Goal: Task Accomplishment & Management: Use online tool/utility

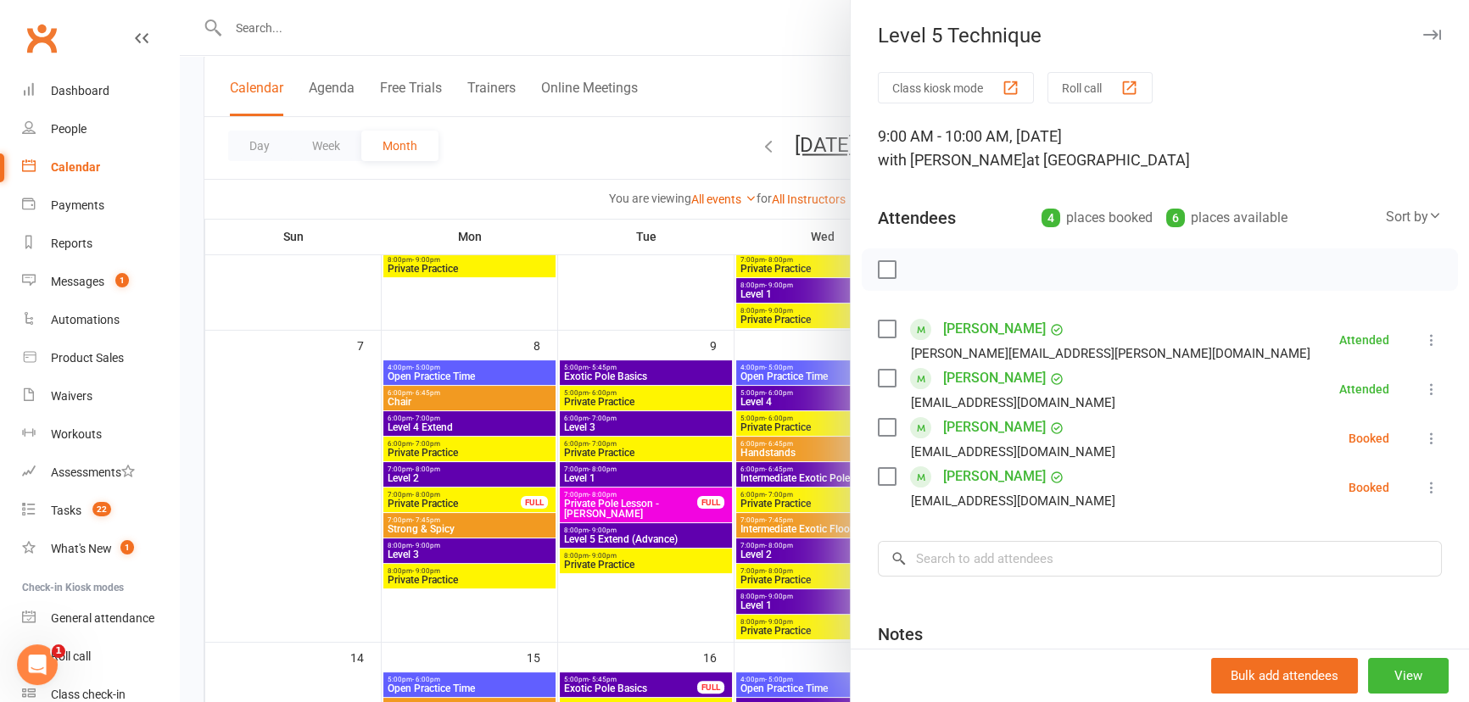
click at [1423, 443] on icon at bounding box center [1431, 438] width 17 height 17
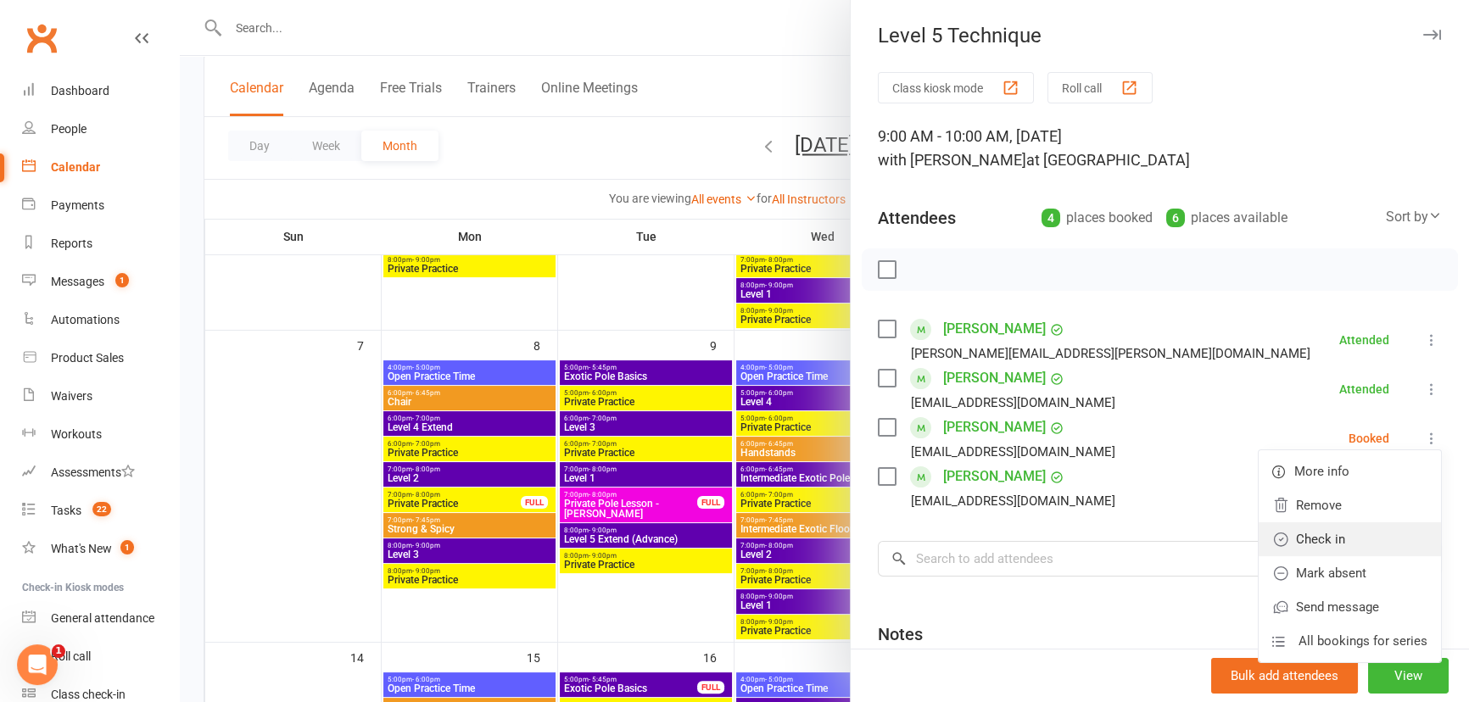
click at [1329, 543] on link "Check in" at bounding box center [1350, 539] width 182 height 34
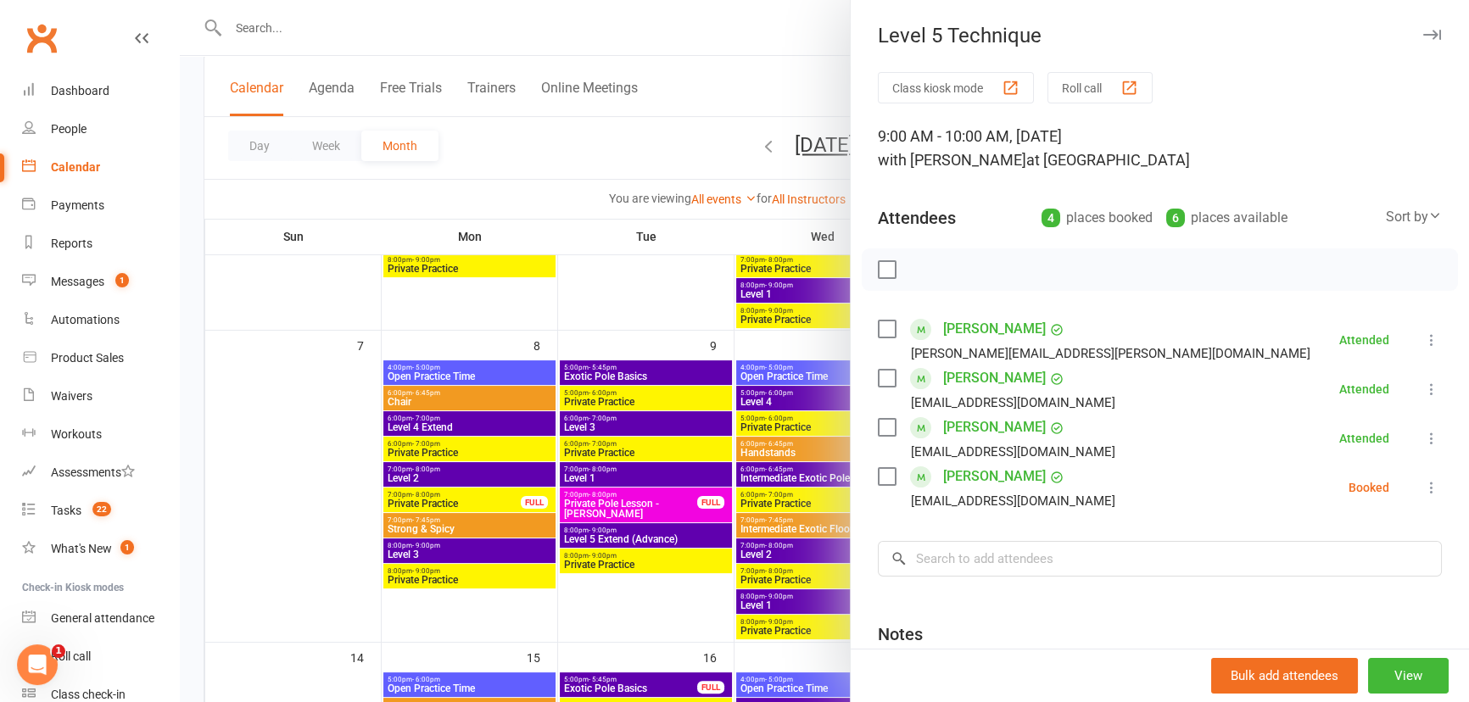
click at [1423, 489] on icon at bounding box center [1431, 487] width 17 height 17
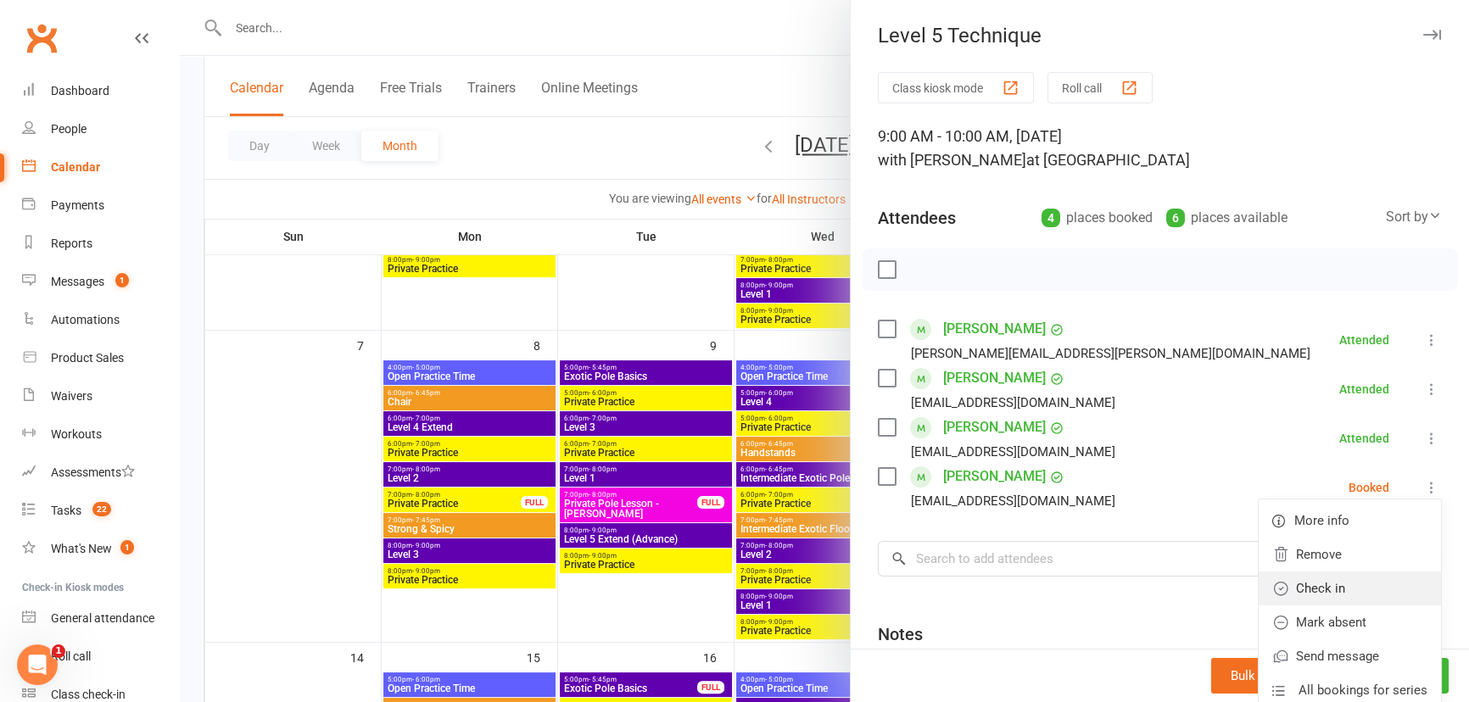
click at [1366, 580] on link "Check in" at bounding box center [1350, 589] width 182 height 34
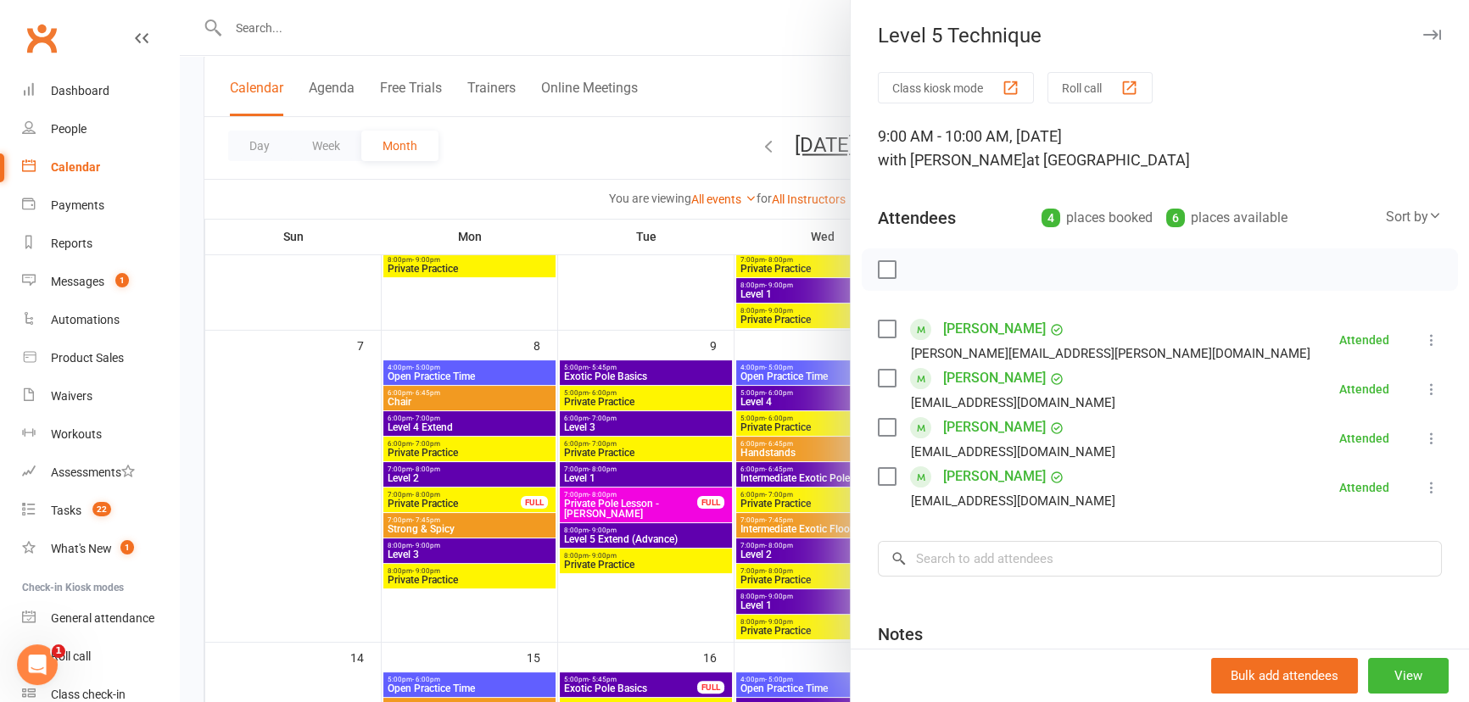
click at [1423, 34] on icon "button" at bounding box center [1432, 35] width 18 height 10
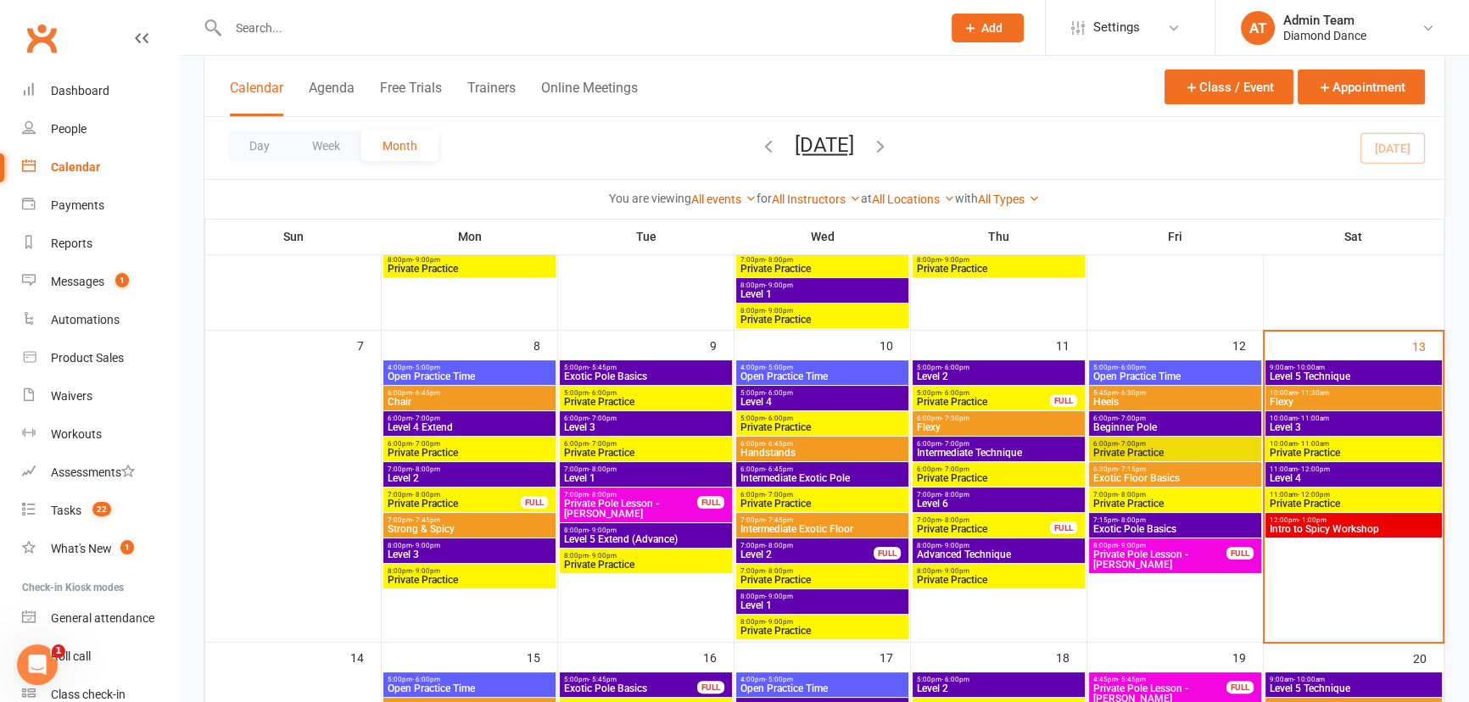
click at [1332, 473] on span "Level 4" at bounding box center [1354, 478] width 170 height 10
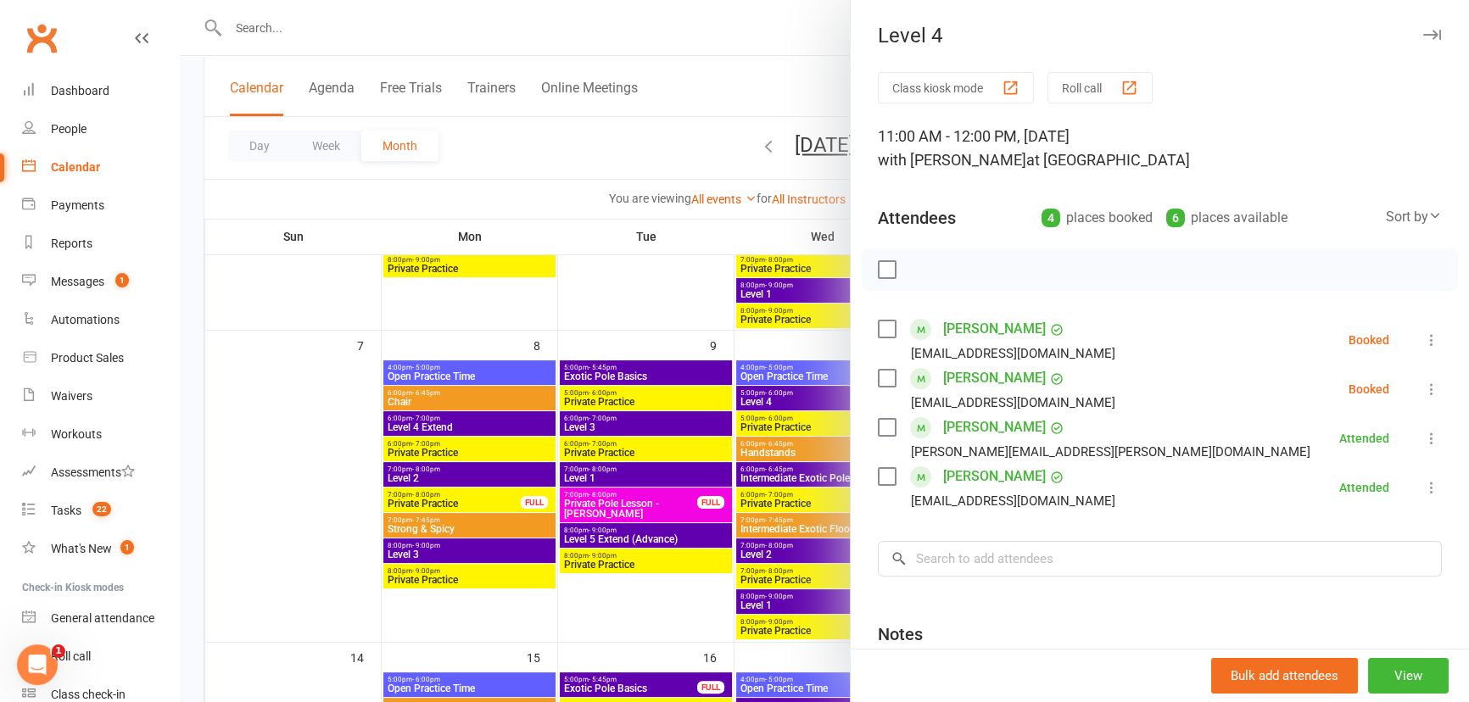
click at [1423, 34] on icon "button" at bounding box center [1432, 35] width 18 height 10
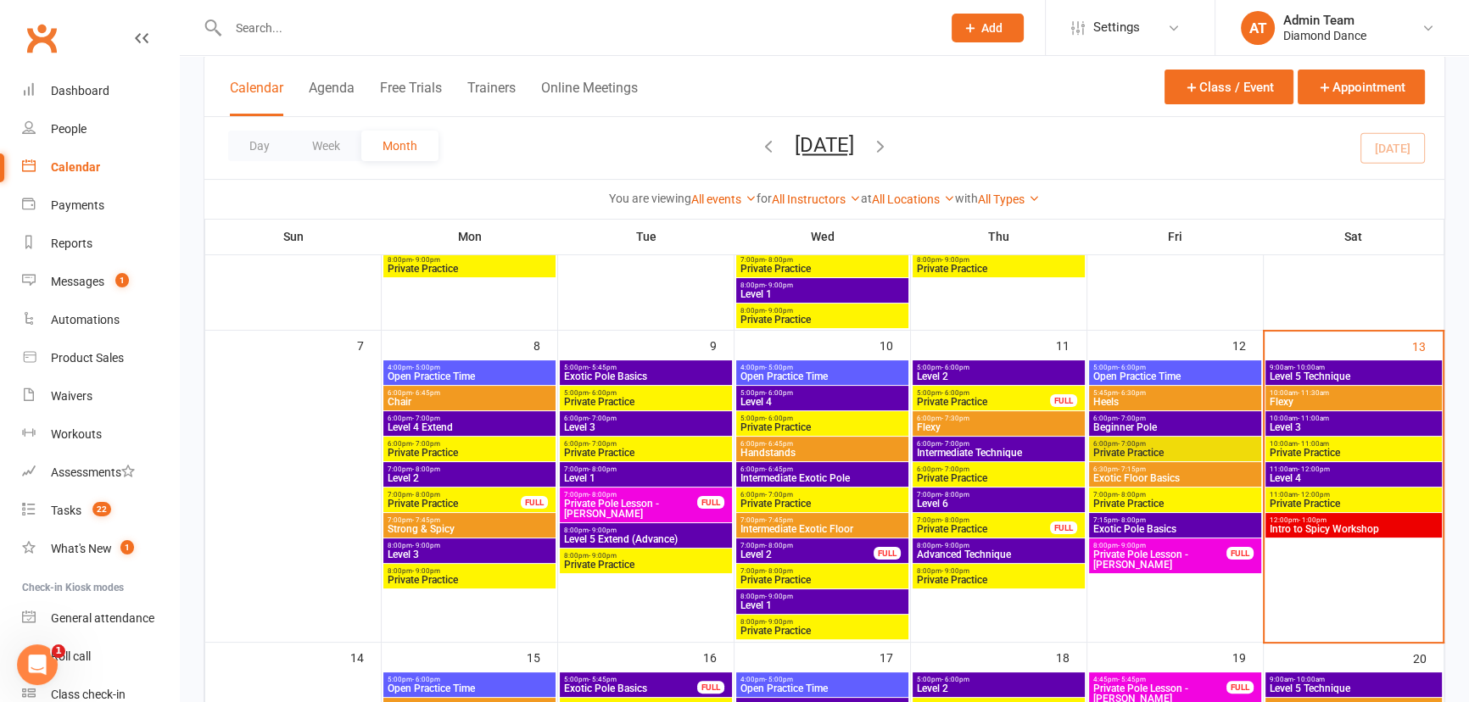
click at [1344, 400] on span "Flexy" at bounding box center [1354, 402] width 170 height 10
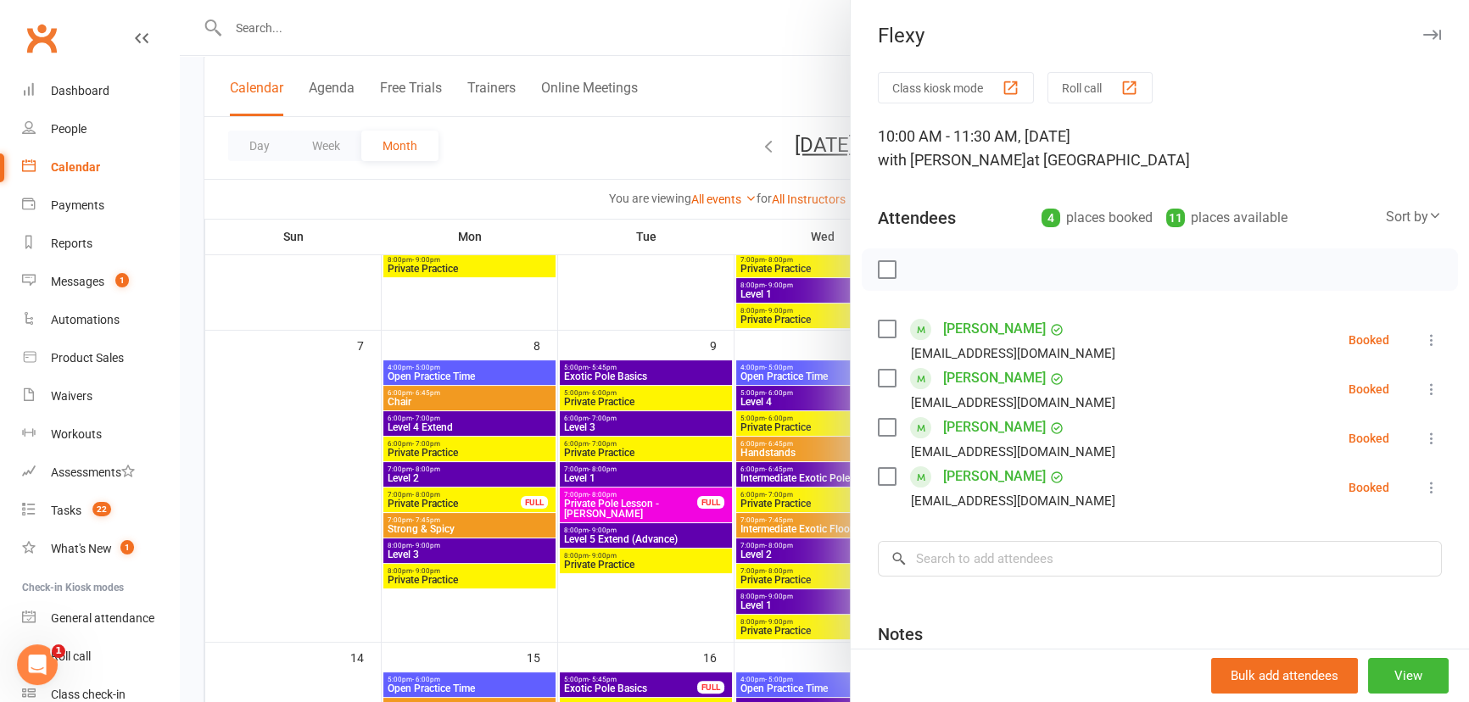
click at [1423, 439] on icon at bounding box center [1431, 438] width 17 height 17
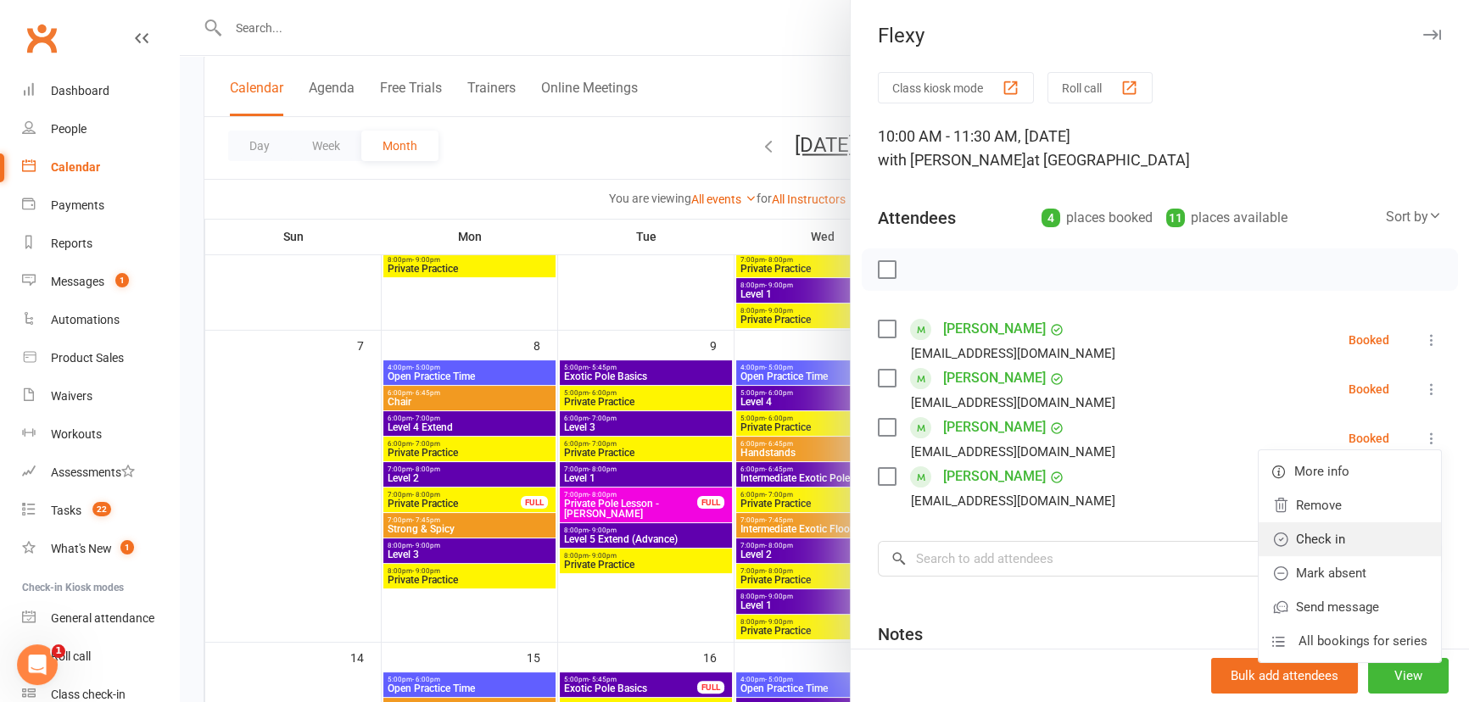
click at [1335, 545] on link "Check in" at bounding box center [1350, 539] width 182 height 34
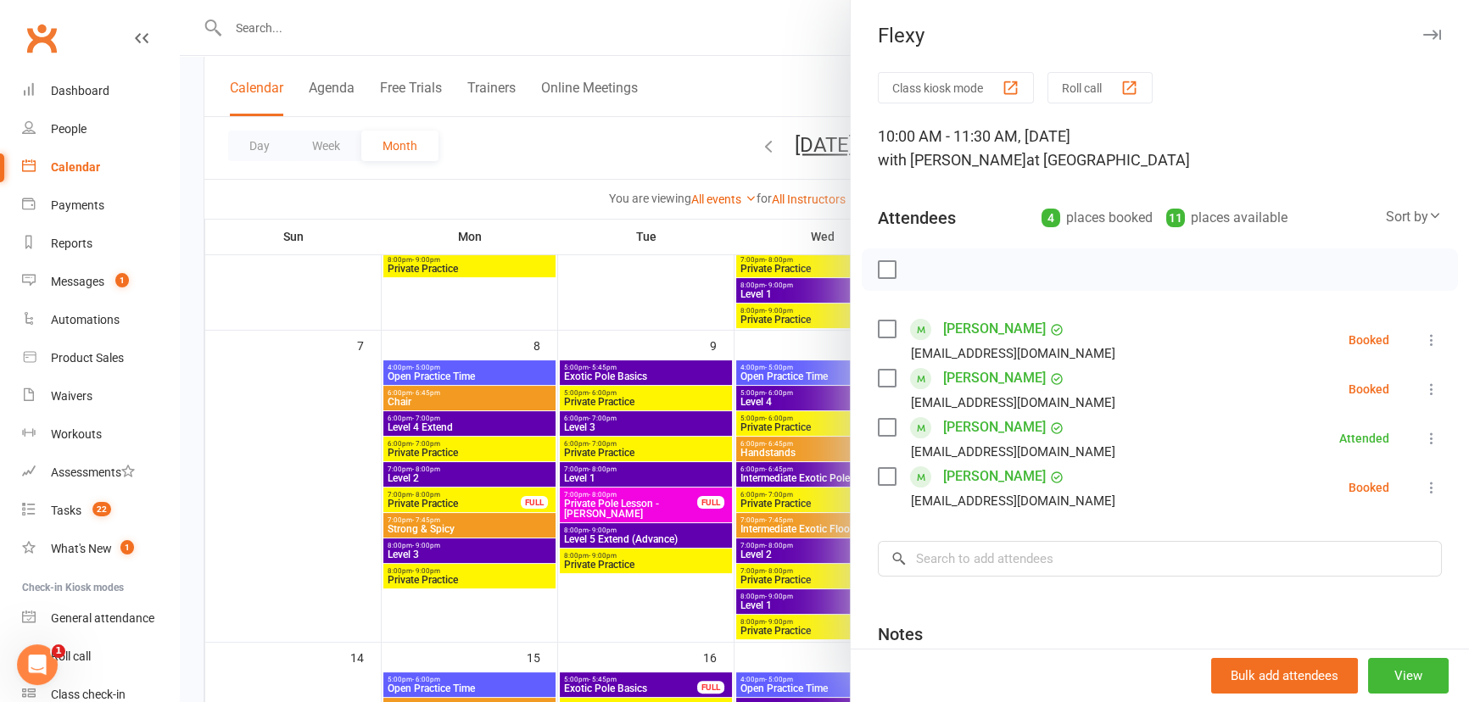
click at [1423, 490] on icon at bounding box center [1431, 487] width 17 height 17
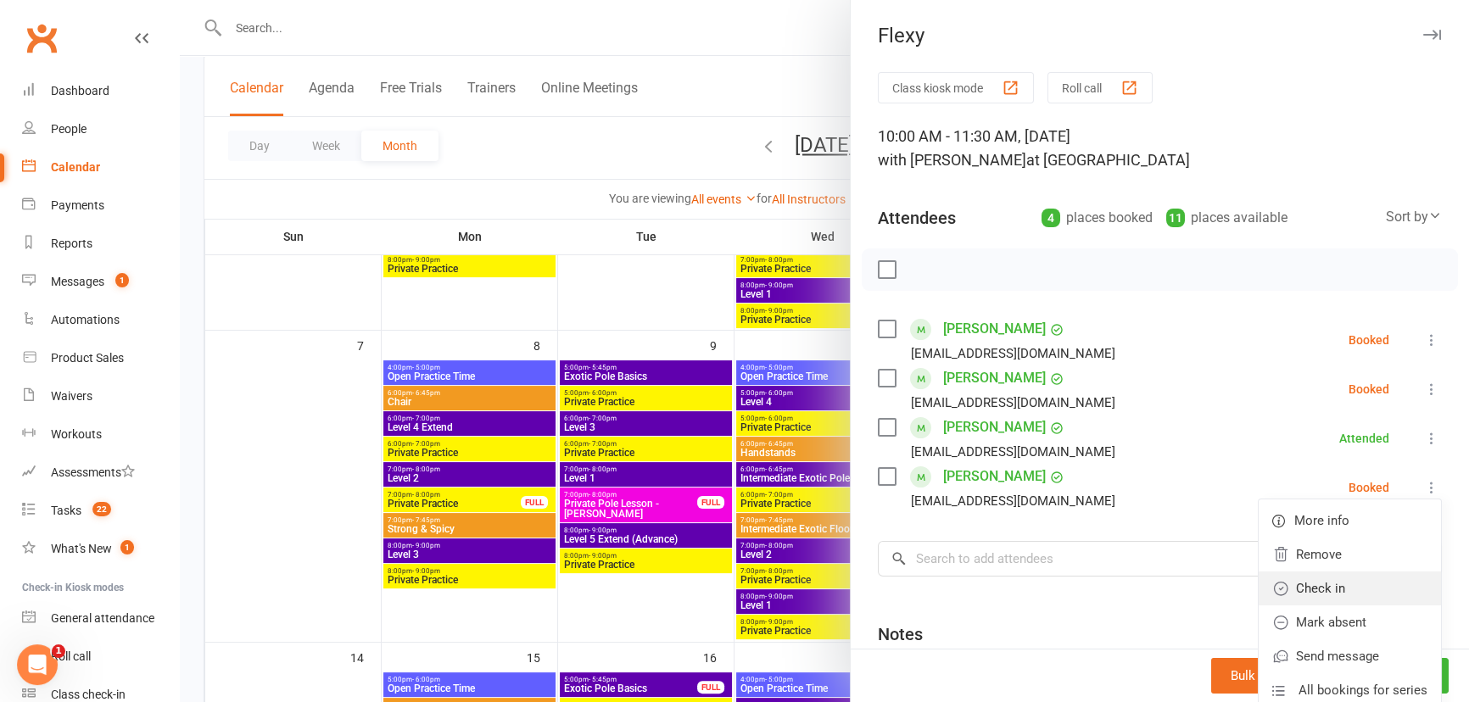
click at [1341, 588] on link "Check in" at bounding box center [1350, 589] width 182 height 34
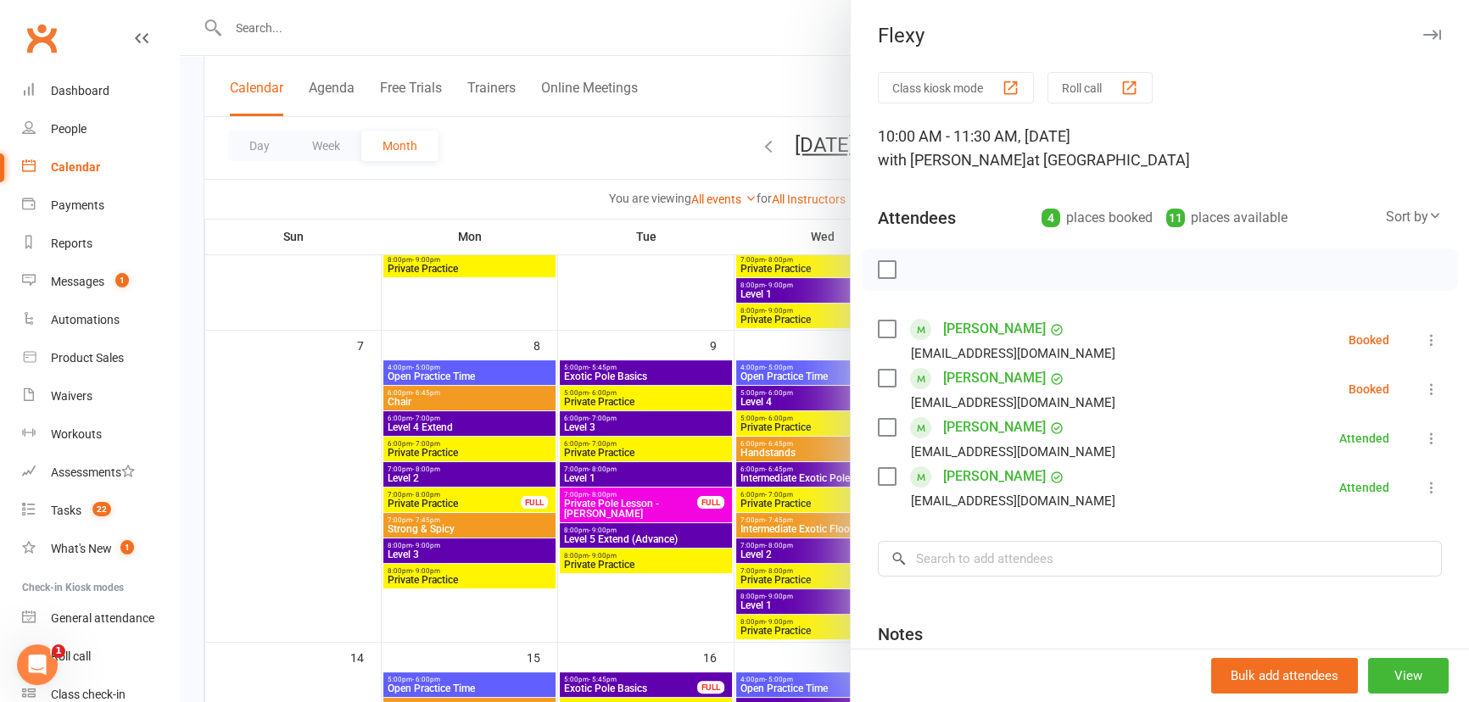
click at [1423, 34] on icon "button" at bounding box center [1432, 35] width 18 height 10
